Goal: Task Accomplishment & Management: Use online tool/utility

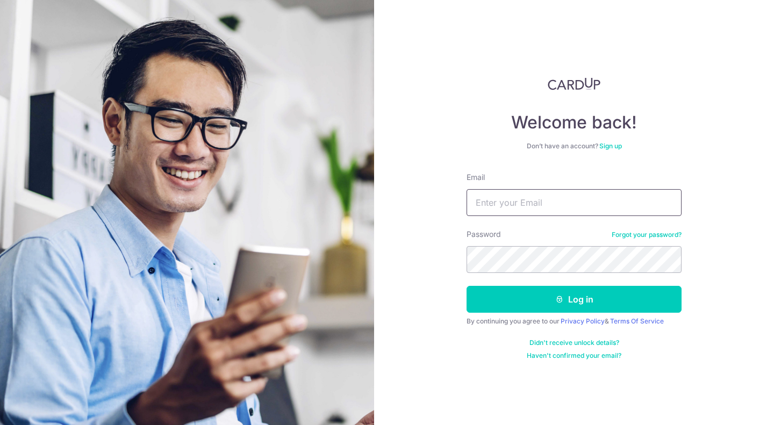
click at [545, 214] on input "Email" at bounding box center [574, 202] width 215 height 27
type input "[EMAIL_ADDRESS][DOMAIN_NAME]"
click at [467, 286] on button "Log in" at bounding box center [574, 299] width 215 height 27
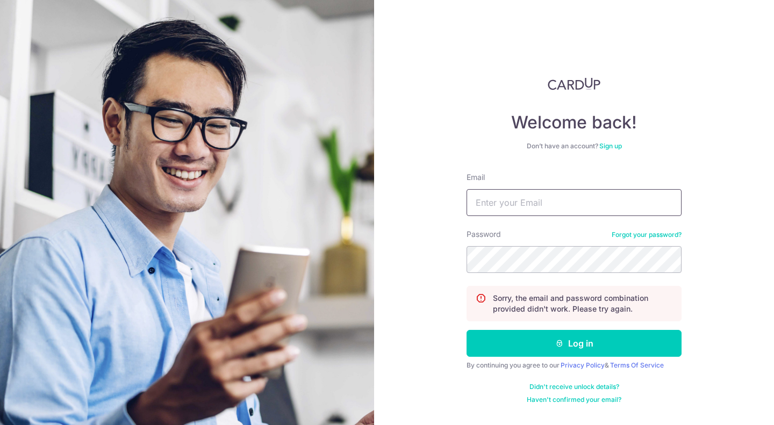
drag, startPoint x: 0, startPoint y: 0, endPoint x: 545, endPoint y: 214, distance: 585.2
click at [545, 214] on input "Email" at bounding box center [574, 202] width 215 height 27
type input "[EMAIL_ADDRESS][DOMAIN_NAME]"
click at [467, 330] on button "Log in" at bounding box center [574, 343] width 215 height 27
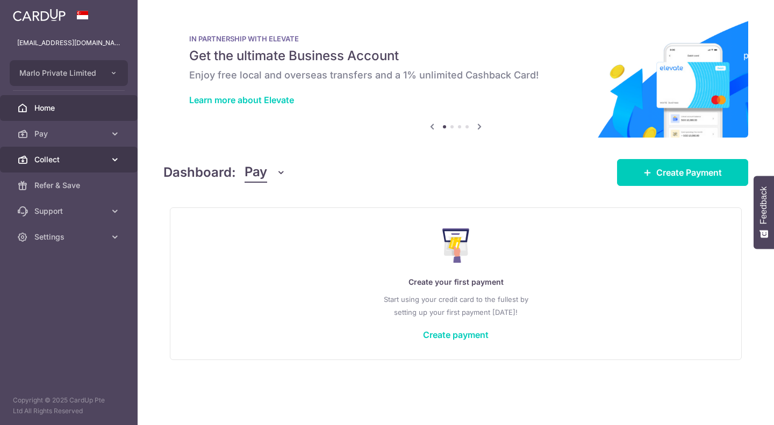
click at [98, 165] on link "Collect" at bounding box center [69, 160] width 138 height 26
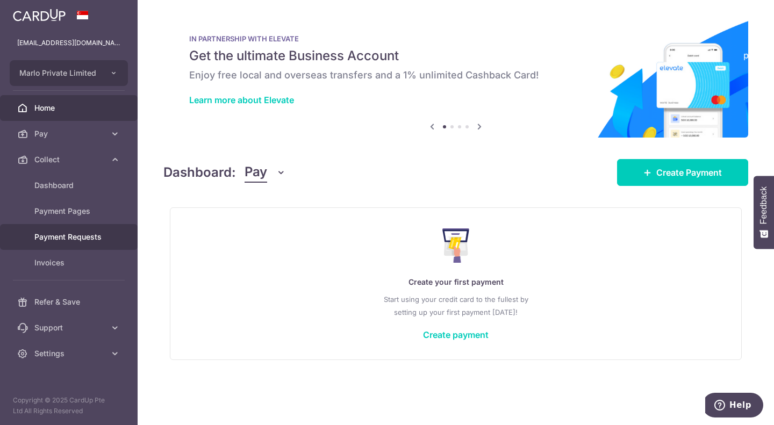
click at [69, 237] on span "Payment Requests" at bounding box center [69, 237] width 71 height 11
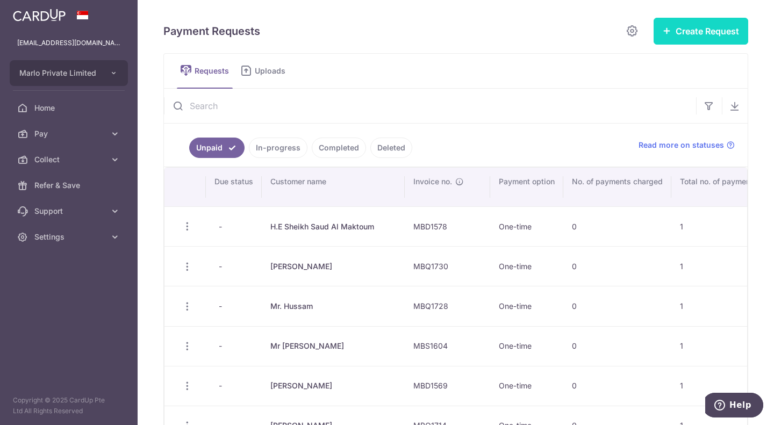
click at [717, 37] on button "Create Request" at bounding box center [701, 31] width 95 height 27
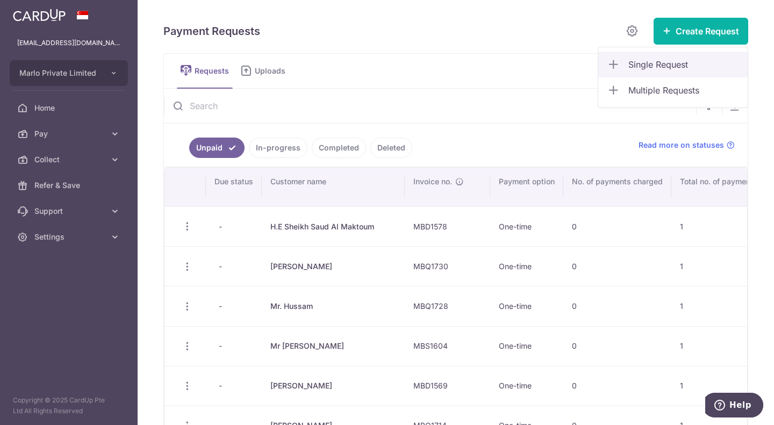
click at [669, 66] on span "Single Request" at bounding box center [684, 64] width 111 height 13
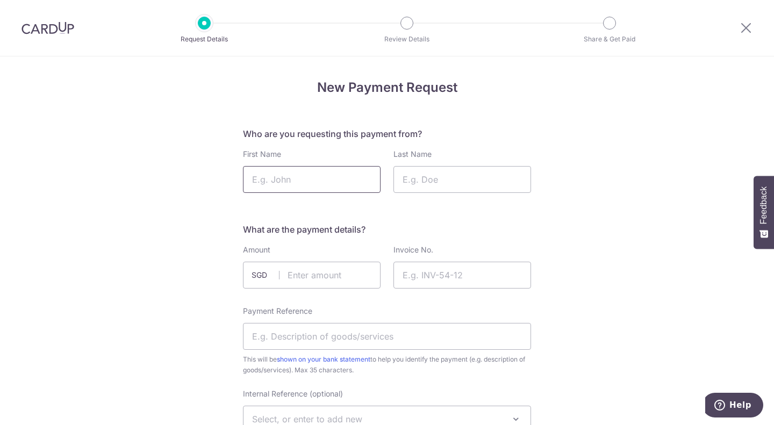
click at [334, 171] on input "First Name" at bounding box center [312, 179] width 138 height 27
type input "Mr. Nicola"
type input "Nigro"
type input "15636.00"
type input "MBD1580"
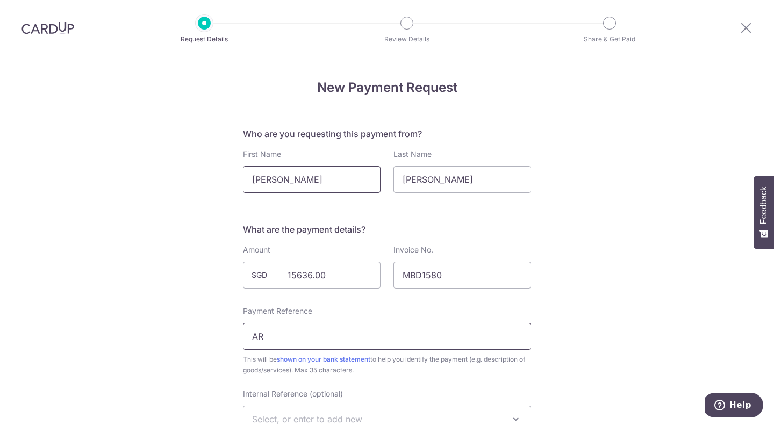
type input "A"
type input "Marlo - MBD1580"
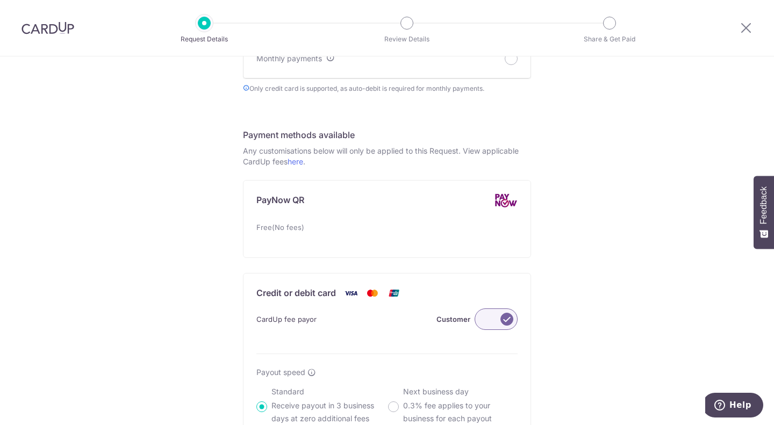
scroll to position [515, 0]
click at [488, 326] on label at bounding box center [496, 319] width 43 height 22
click at [0, 0] on input "Customer" at bounding box center [0, 0] width 0 height 0
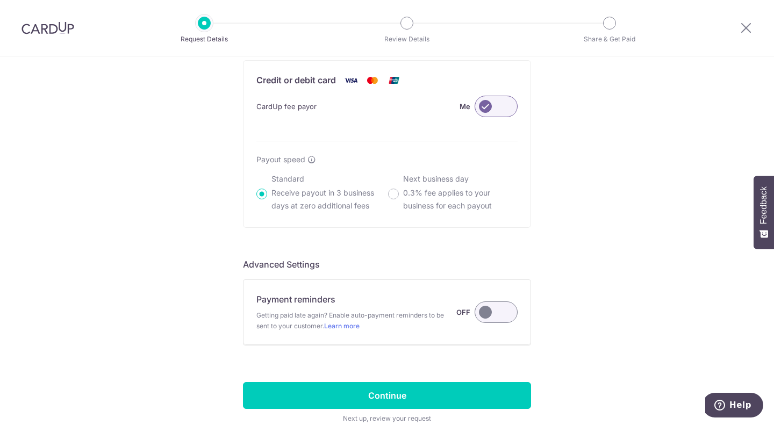
scroll to position [727, 0]
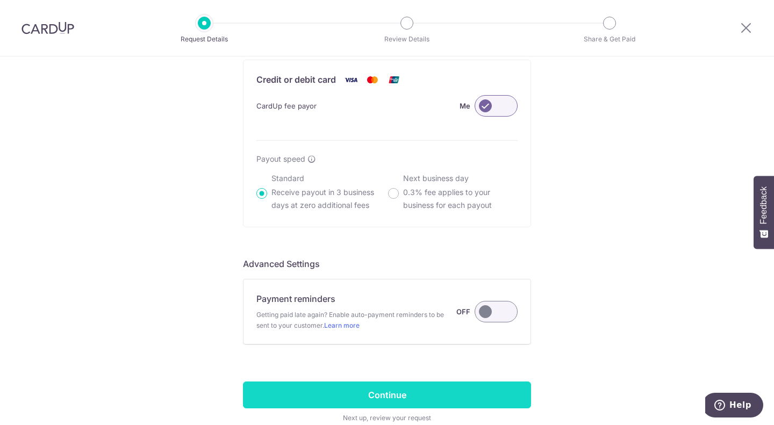
click at [368, 403] on input "Continue" at bounding box center [387, 395] width 288 height 27
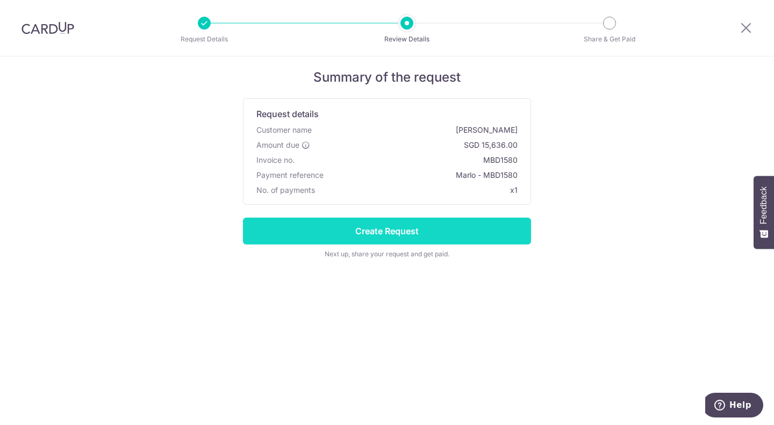
click at [434, 227] on input "Create Request" at bounding box center [387, 231] width 288 height 27
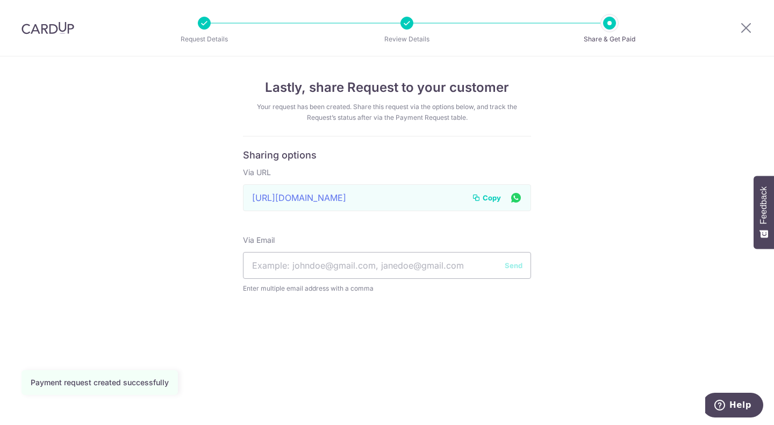
click at [489, 197] on span "Copy" at bounding box center [492, 197] width 18 height 11
click at [743, 25] on icon at bounding box center [746, 27] width 13 height 13
